Goal: Task Accomplishment & Management: Manage account settings

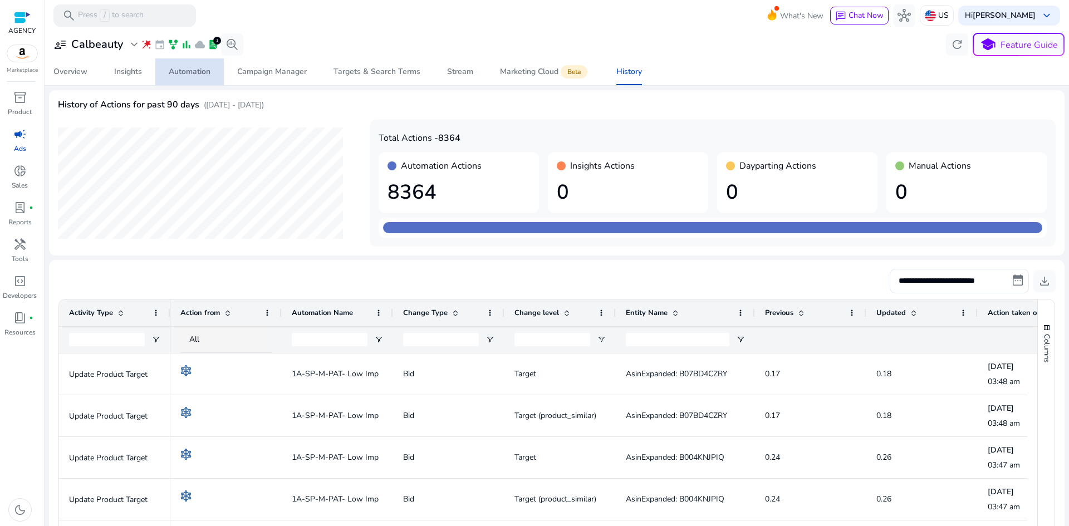
click at [183, 68] on div "Automation" at bounding box center [190, 72] width 42 height 8
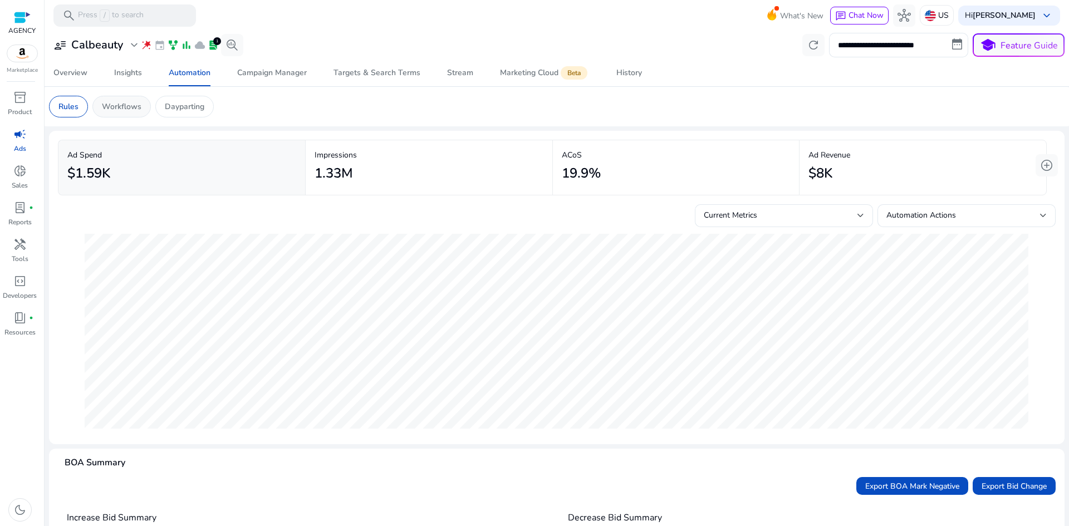
click at [130, 106] on p "Workflows" at bounding box center [122, 107] width 40 height 12
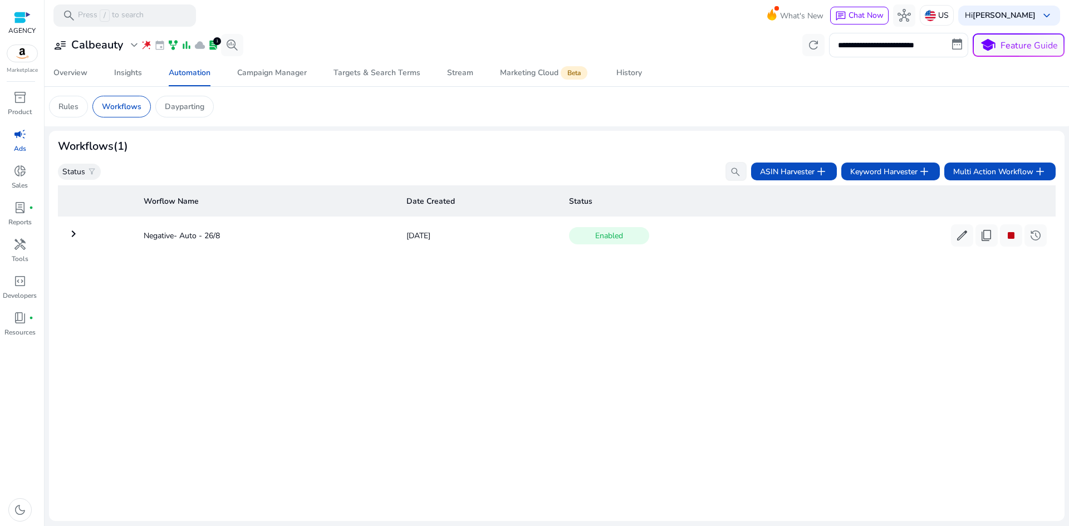
click at [532, 375] on div "Worflow Name Date Created Status keyboard_arrow_right Negative- Auto - 26/8 Aug…" at bounding box center [557, 346] width 998 height 331
click at [127, 109] on p "Workflows" at bounding box center [122, 107] width 40 height 12
click at [68, 107] on p "Rules" at bounding box center [68, 107] width 20 height 12
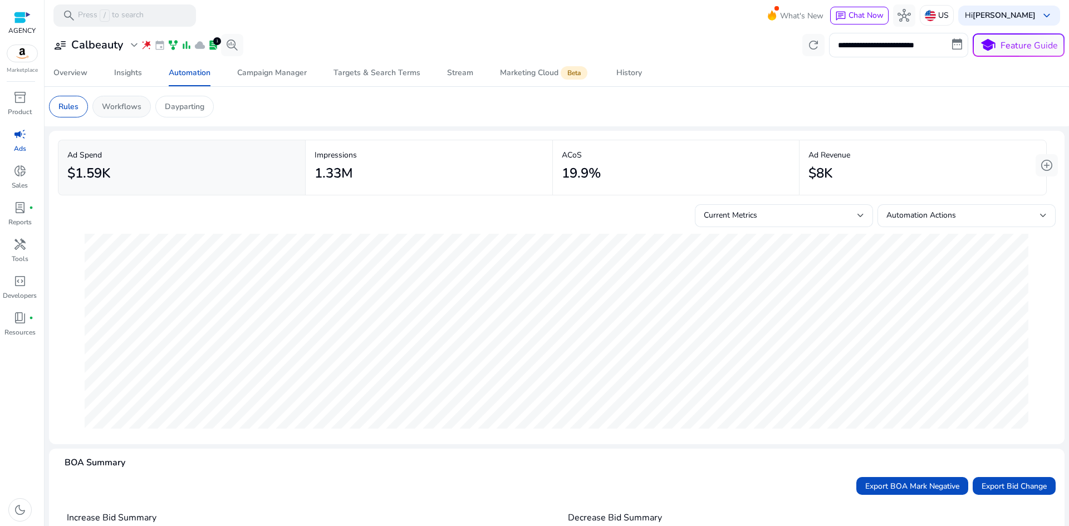
click at [132, 105] on p "Workflows" at bounding box center [122, 107] width 40 height 12
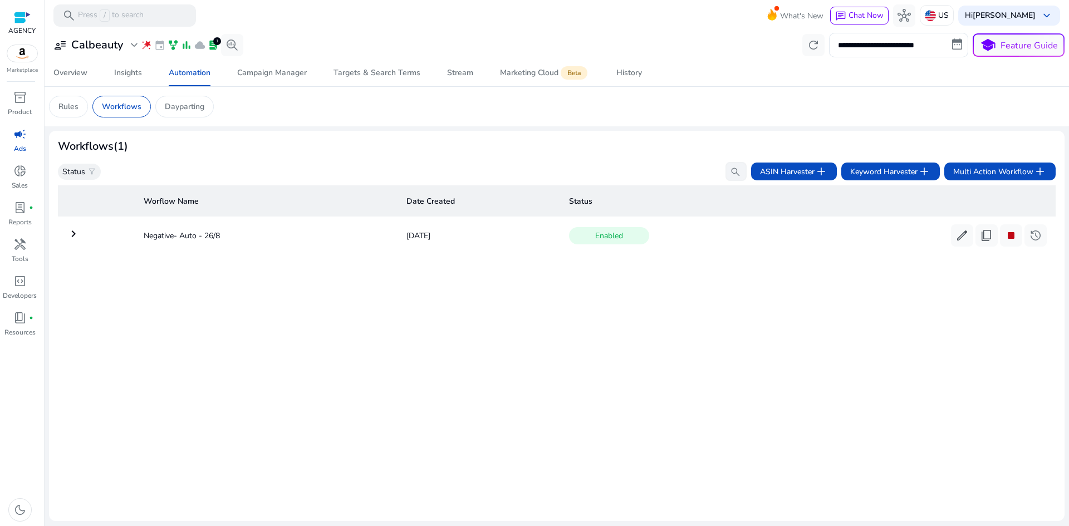
click at [75, 231] on mat-icon "keyboard_arrow_right" at bounding box center [73, 233] width 13 height 13
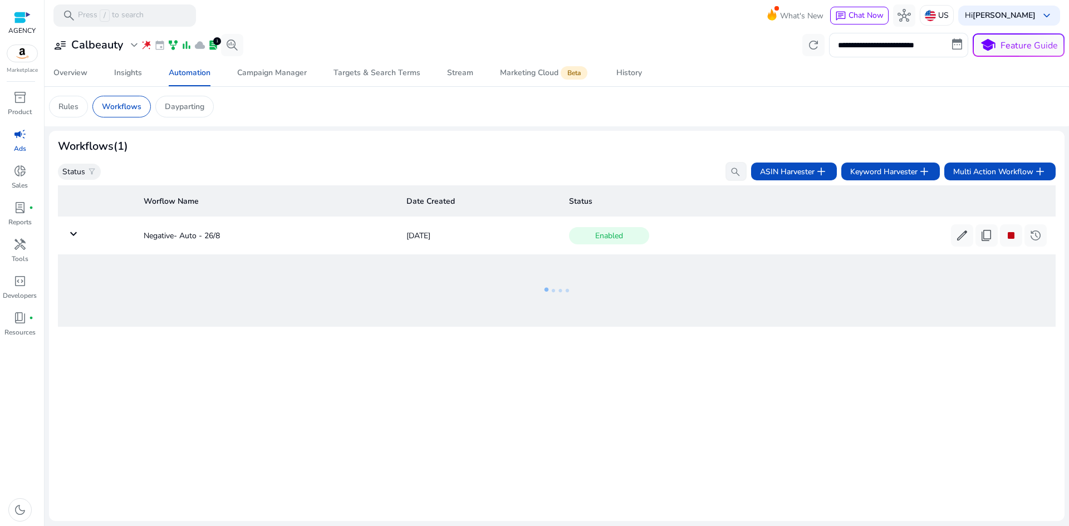
click at [75, 231] on mat-icon "keyboard_arrow_down" at bounding box center [73, 233] width 13 height 13
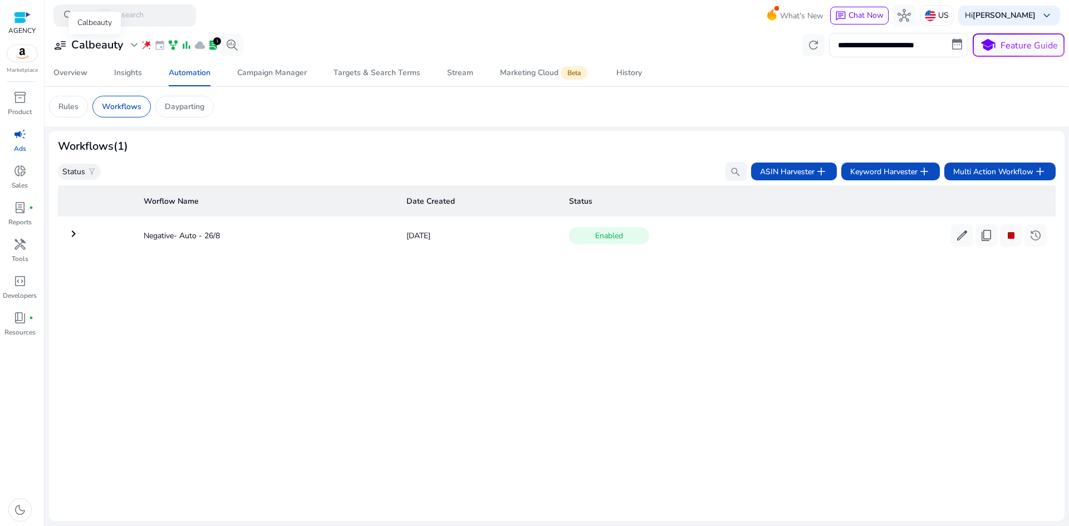
click at [116, 44] on h3 "Calbeauty" at bounding box center [97, 44] width 52 height 13
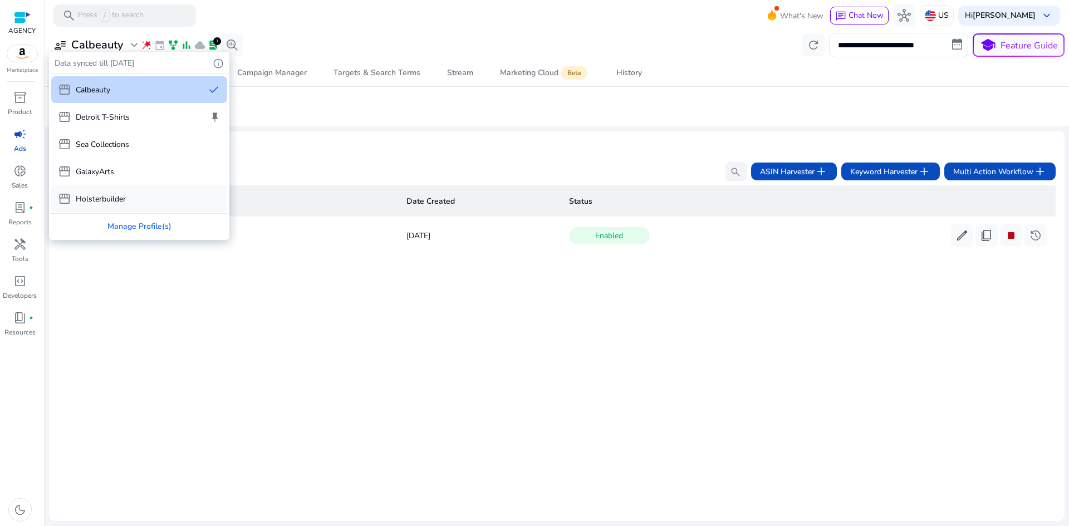
click at [116, 200] on p "Holsterbuilder" at bounding box center [101, 199] width 50 height 12
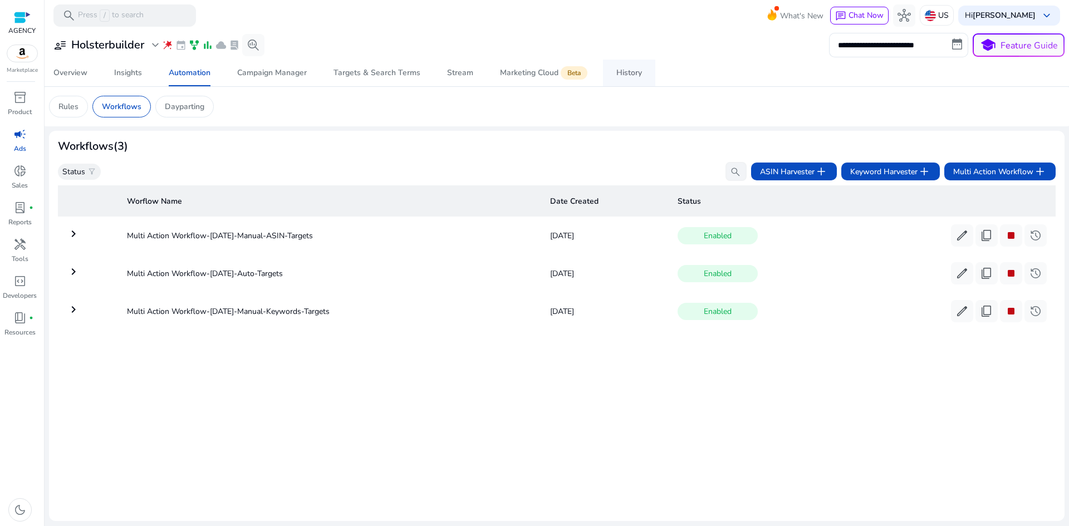
click at [646, 78] on link "History" at bounding box center [629, 73] width 52 height 27
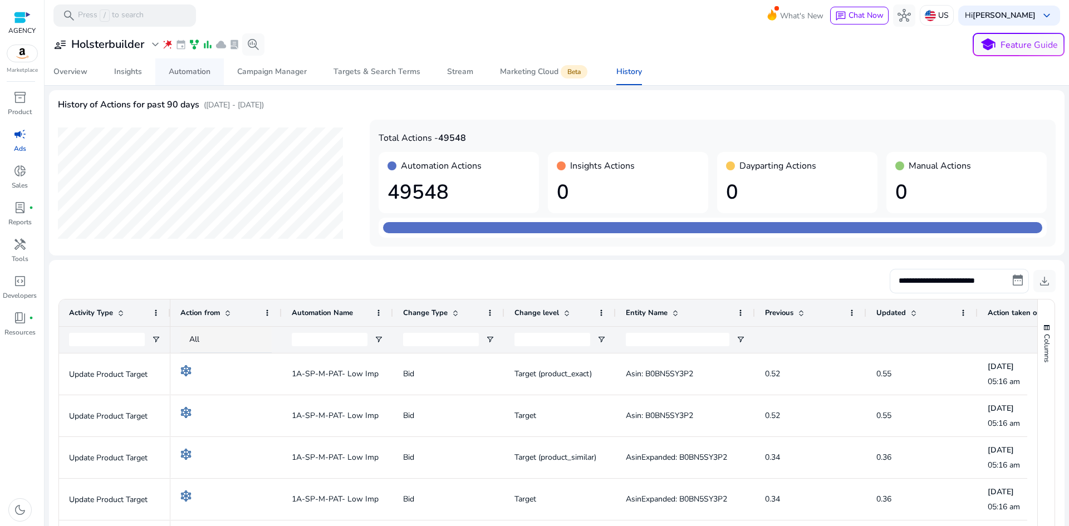
click at [181, 68] on div "Automation" at bounding box center [190, 72] width 42 height 8
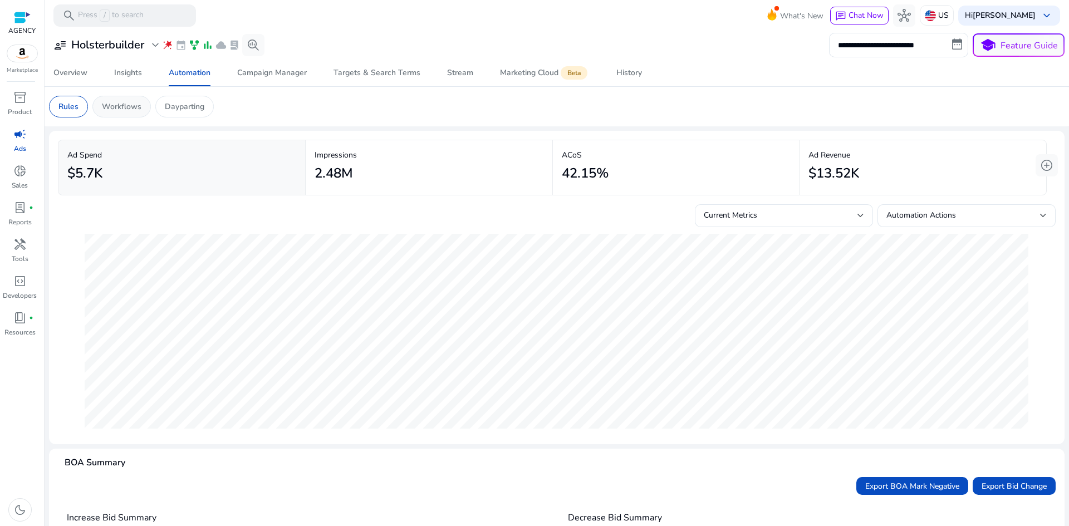
click at [129, 100] on div "Workflows" at bounding box center [121, 107] width 58 height 22
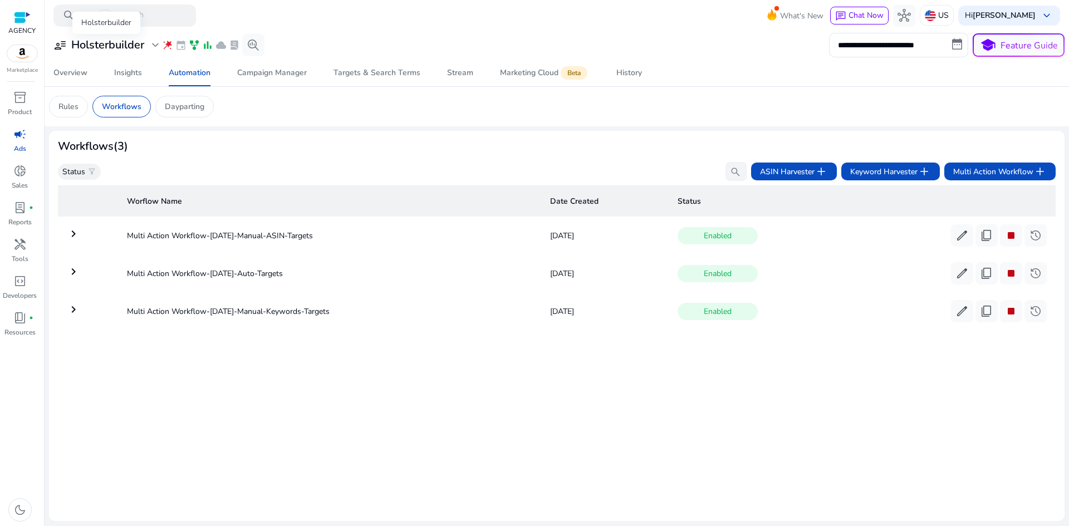
click at [138, 38] on h3 "Holsterbuilder" at bounding box center [107, 44] width 73 height 13
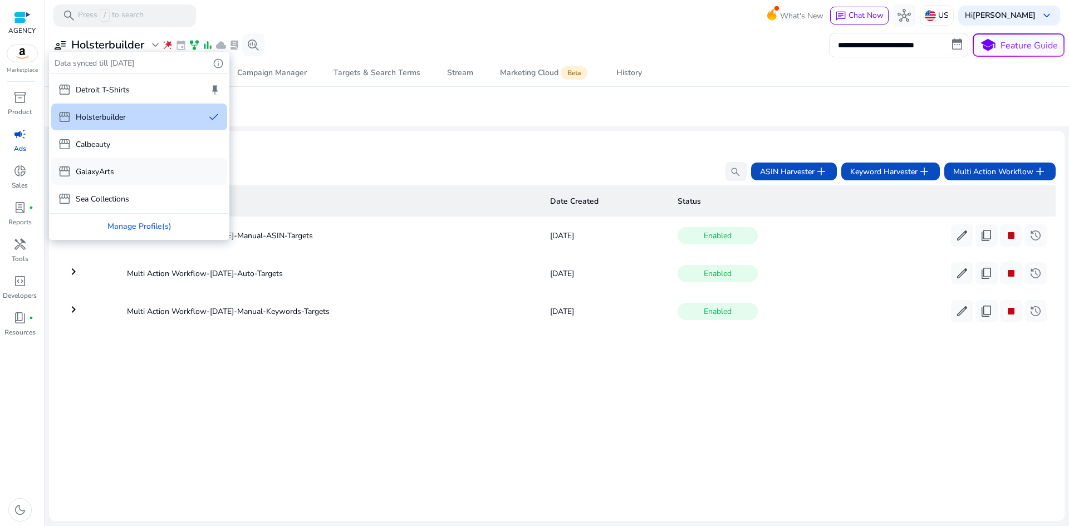
click at [123, 169] on div "storefront GalaxyArts" at bounding box center [139, 171] width 176 height 27
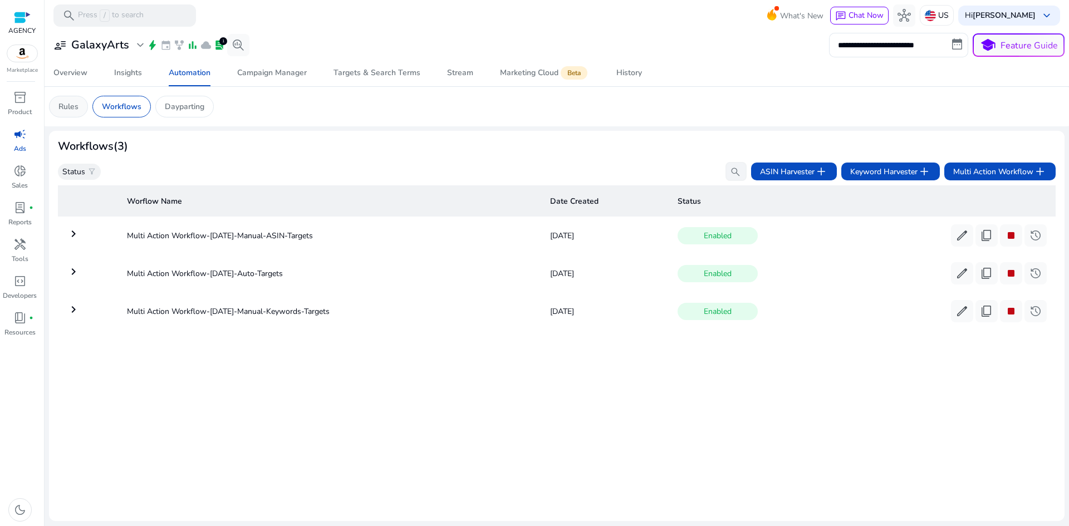
click at [79, 102] on div "Rules" at bounding box center [68, 107] width 39 height 22
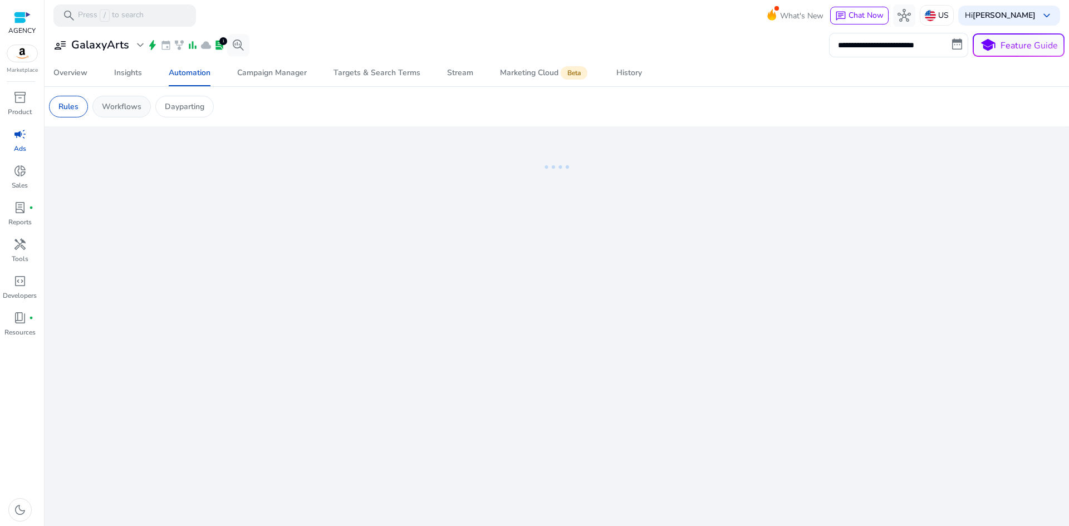
click at [129, 100] on div "Workflows" at bounding box center [121, 107] width 58 height 22
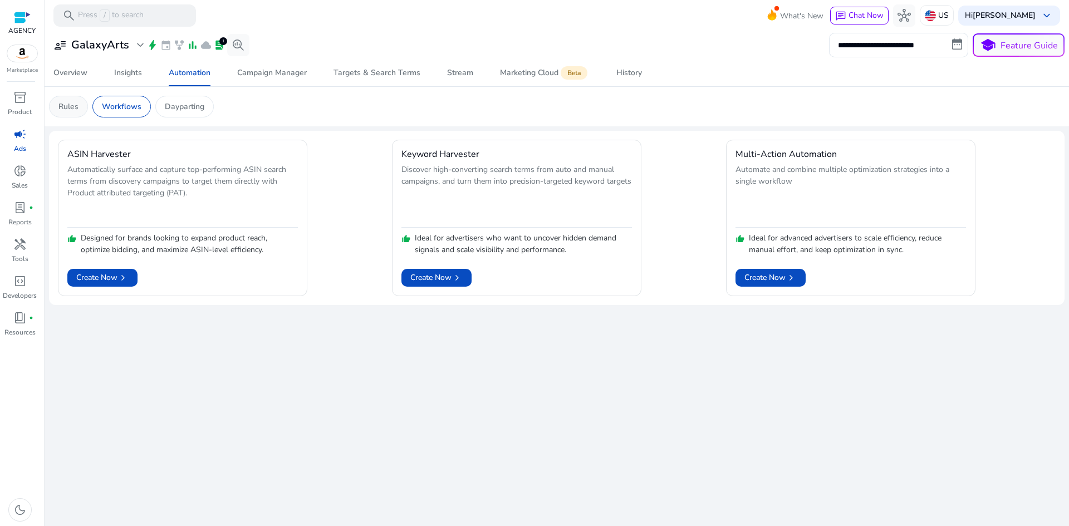
click at [75, 110] on p "Rules" at bounding box center [68, 107] width 20 height 12
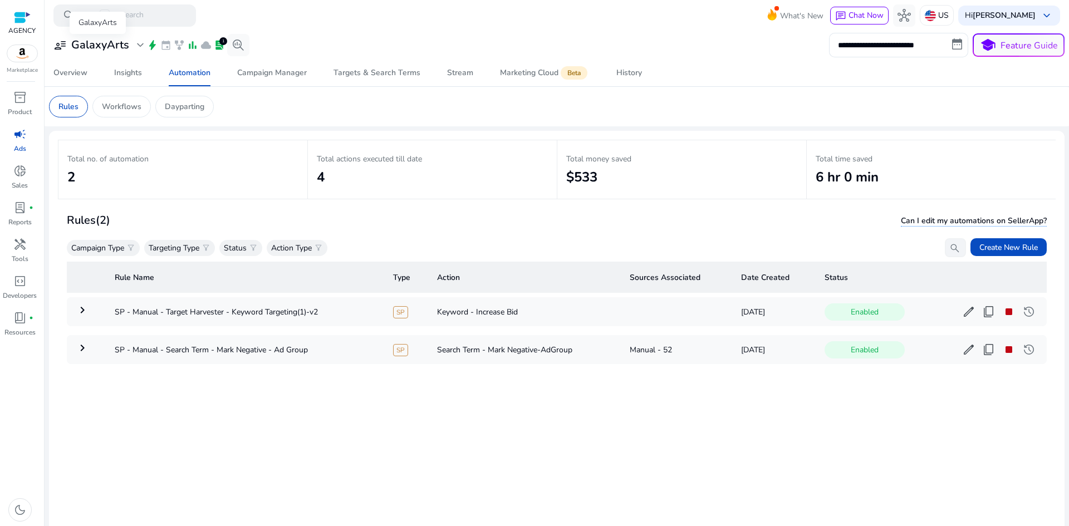
click at [121, 39] on h3 "GalaxyArts" at bounding box center [100, 44] width 58 height 13
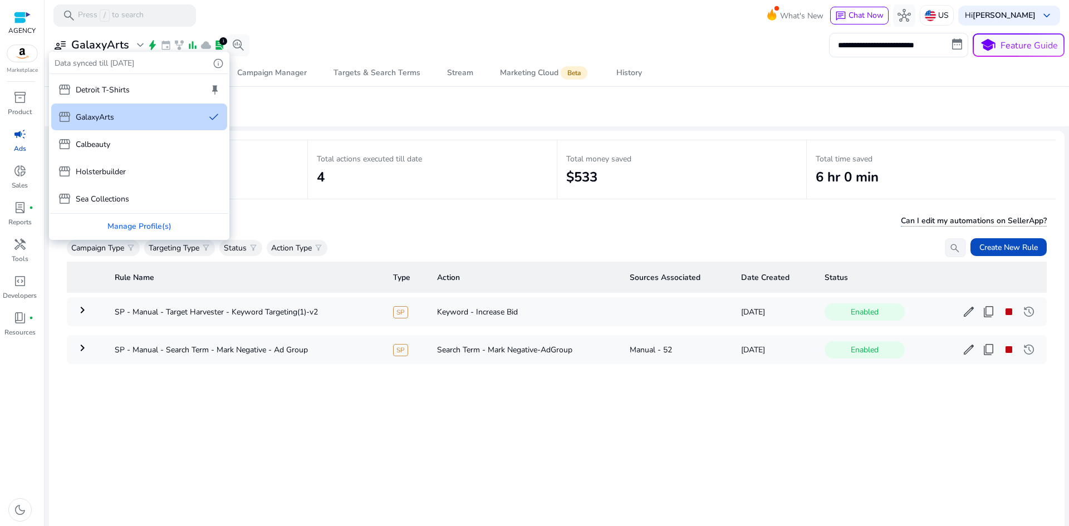
click at [18, 137] on div at bounding box center [534, 263] width 1069 height 526
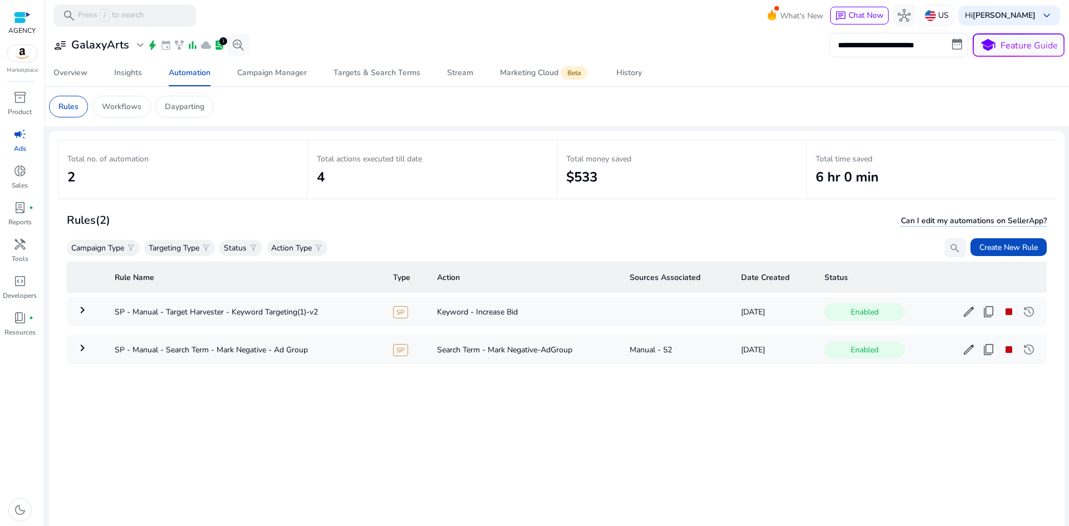
click at [18, 137] on span "campaign" at bounding box center [19, 133] width 13 height 13
